Goal: Information Seeking & Learning: Learn about a topic

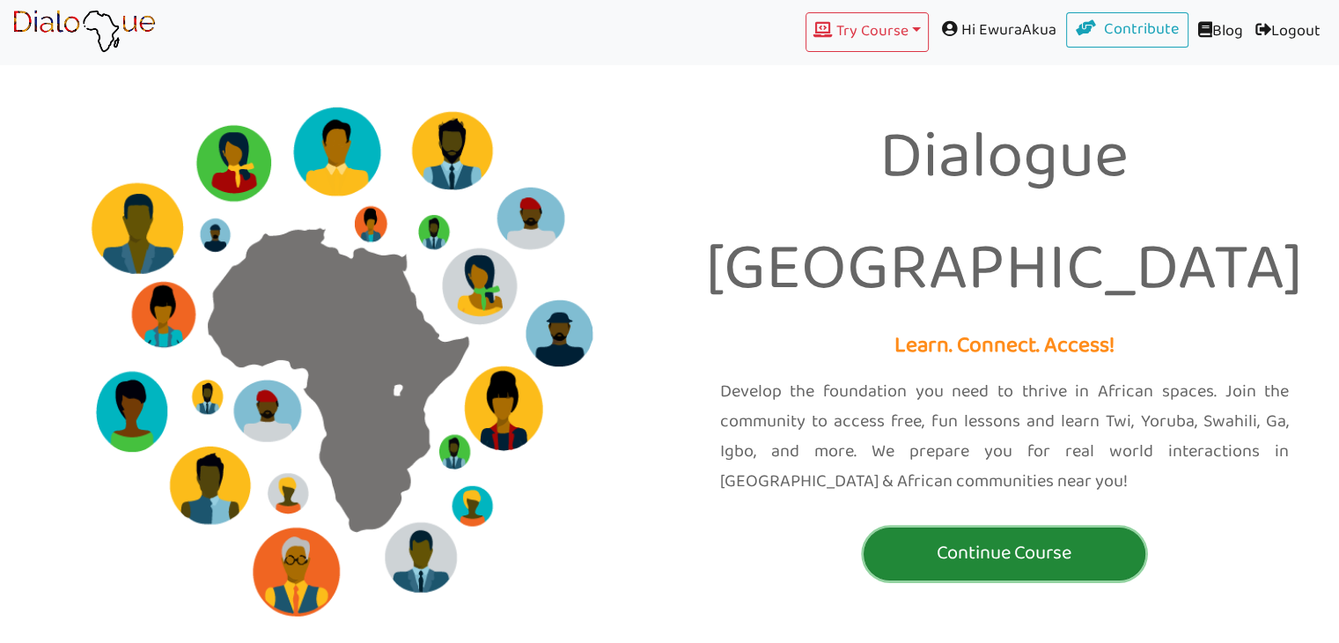
click at [1056, 537] on p "Continue Course" at bounding box center [1004, 553] width 273 height 33
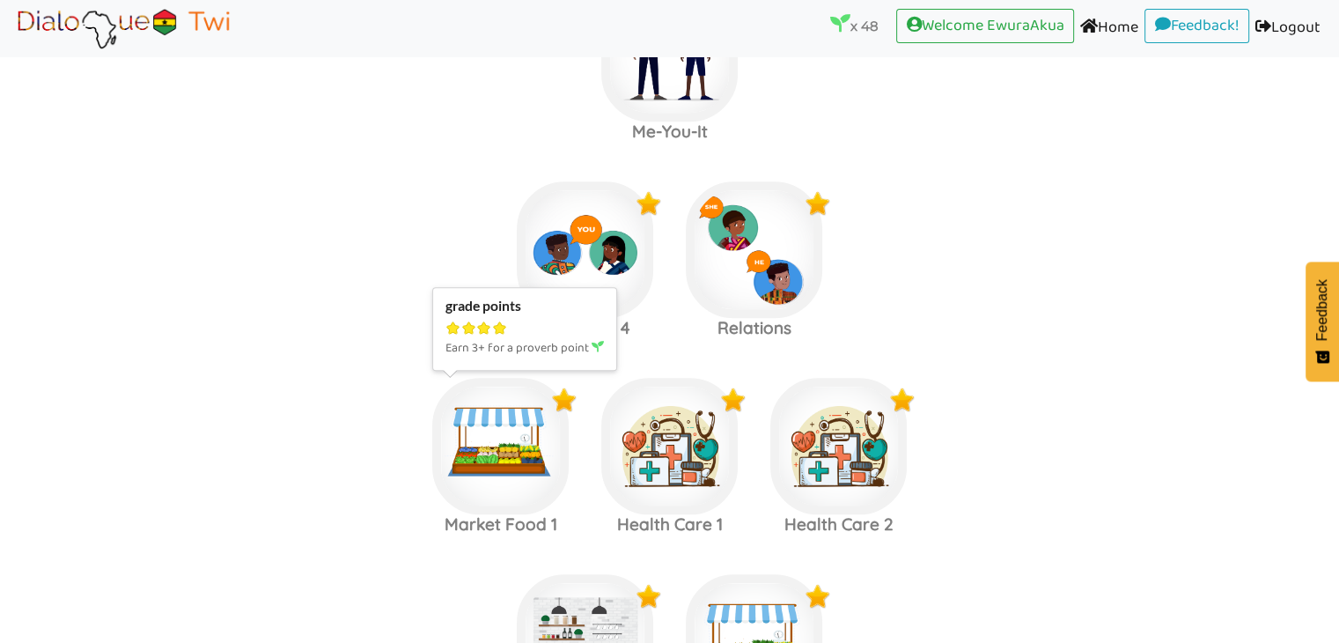
scroll to position [2733, 0]
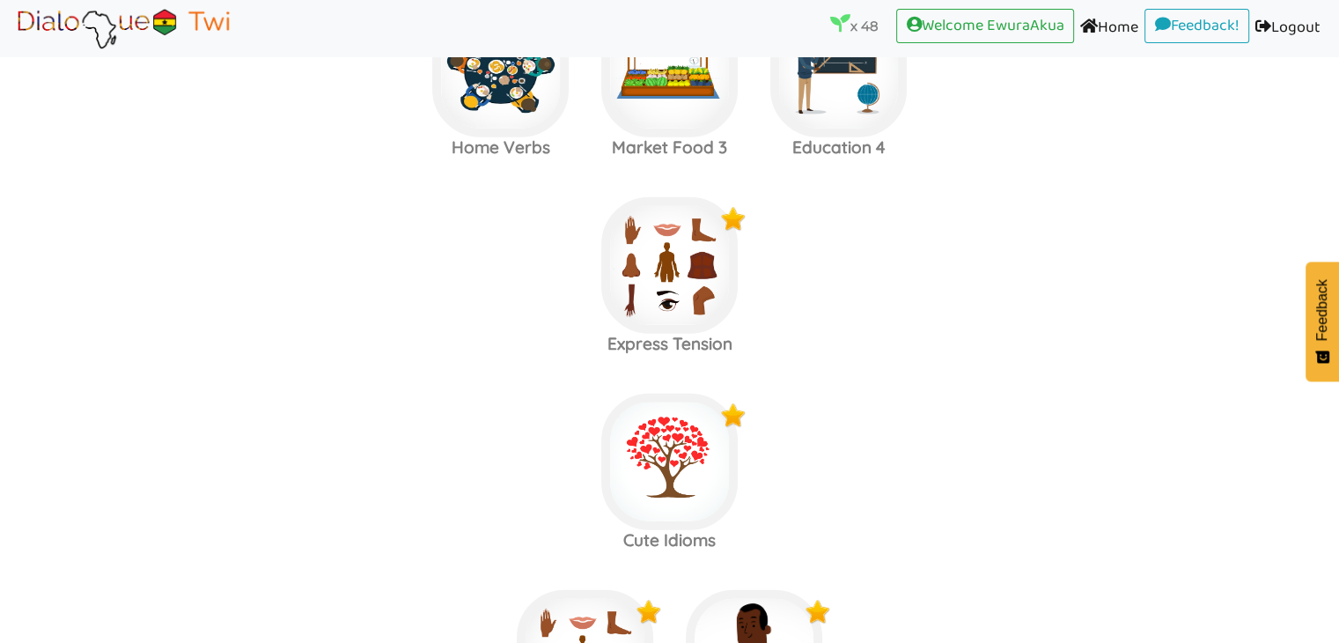
scroll to position [4216, 0]
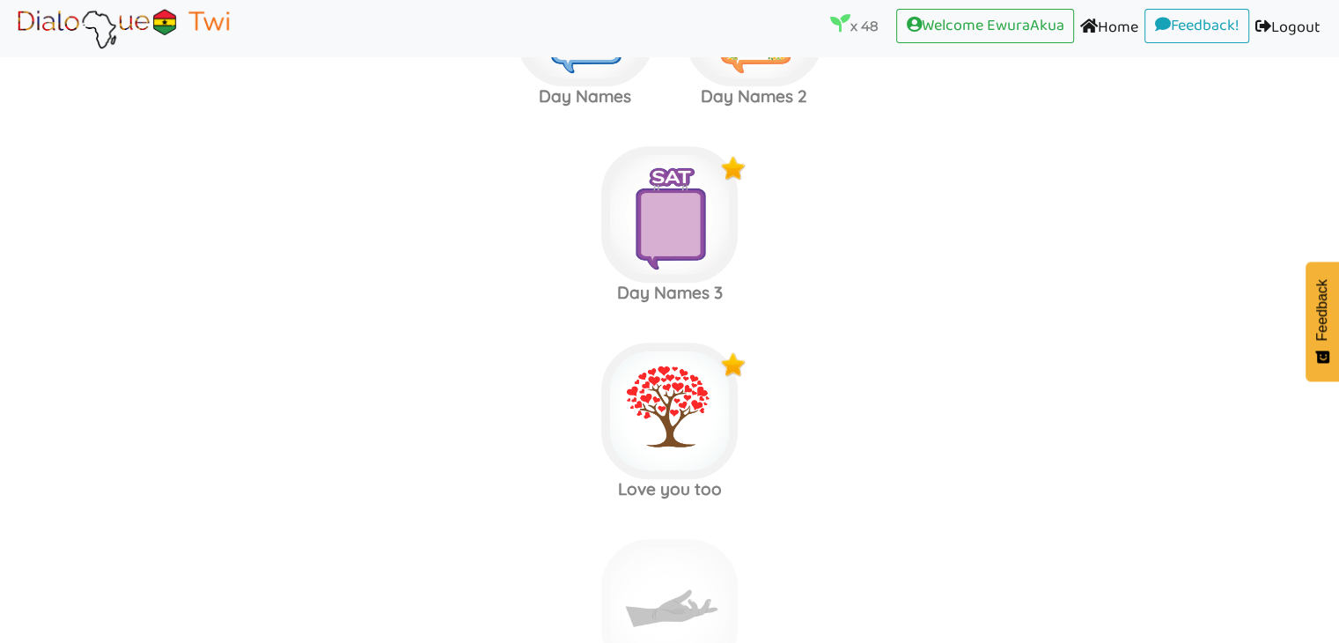
scroll to position [7682, 0]
